Goal: Register for event/course

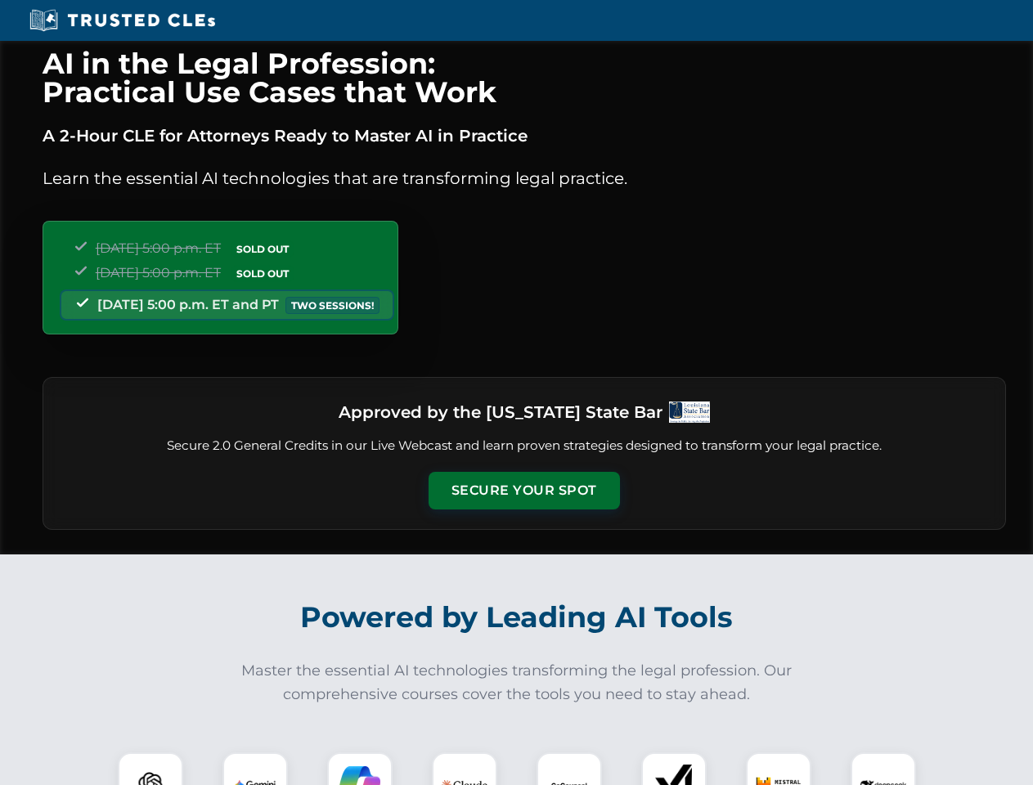
click at [523, 491] on button "Secure Your Spot" at bounding box center [524, 491] width 191 height 38
click at [150, 769] on img at bounding box center [150, 784] width 47 height 47
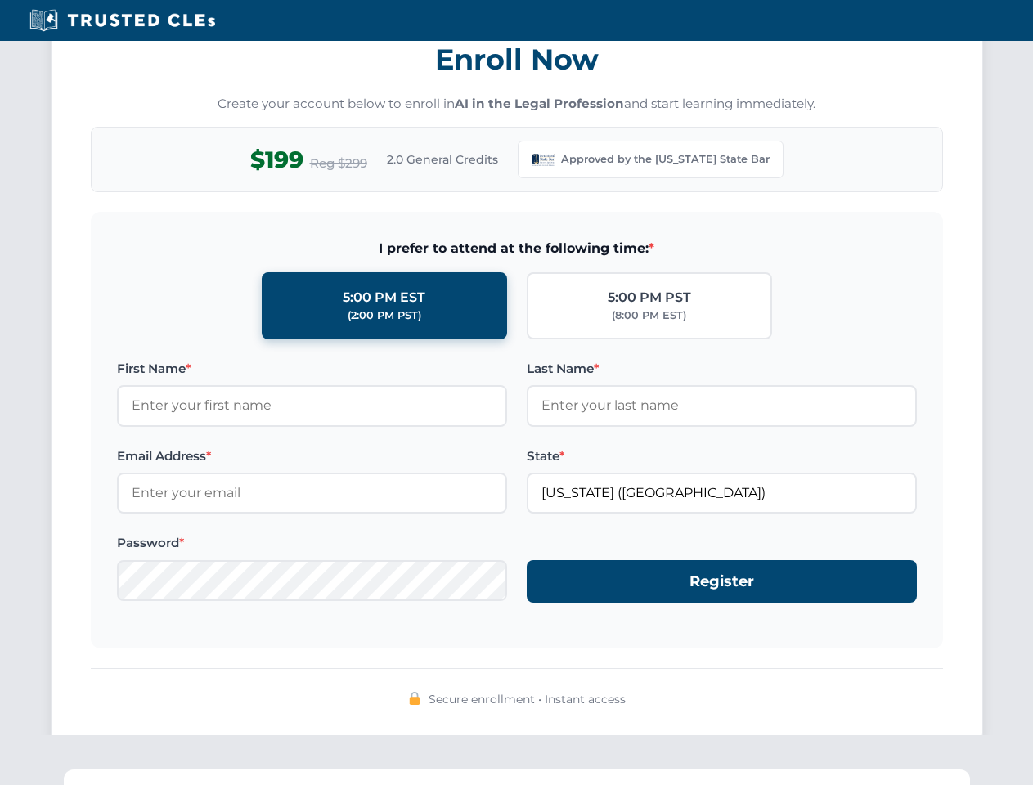
scroll to position [1594, 0]
